Goal: Information Seeking & Learning: Compare options

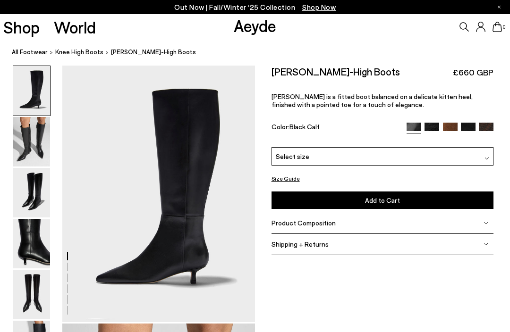
scroll to position [0, 0]
